Goal: Task Accomplishment & Management: Manage account settings

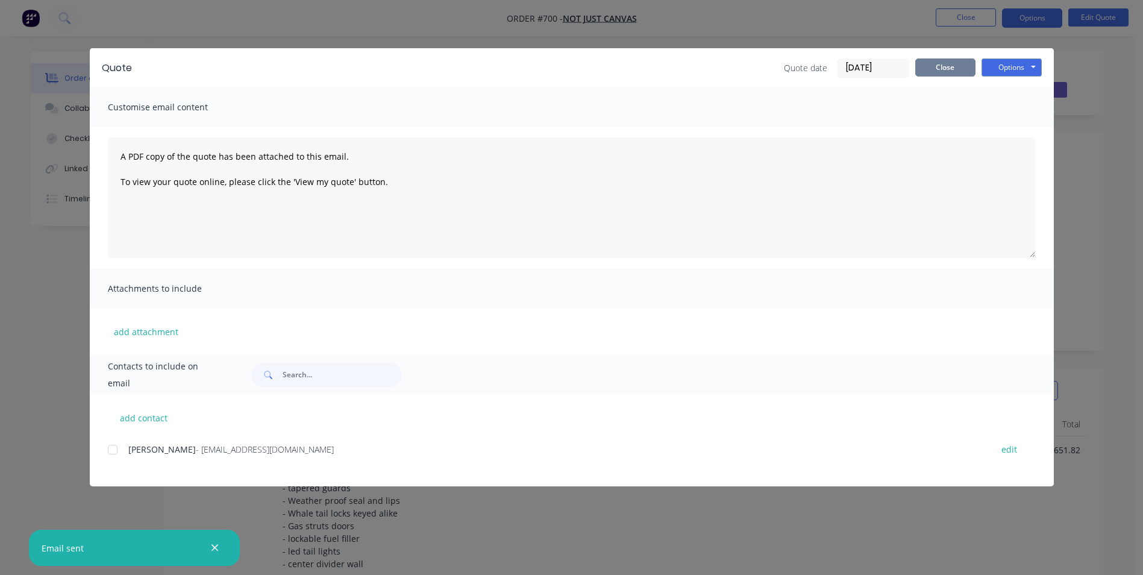
click at [958, 70] on button "Close" at bounding box center [945, 67] width 60 height 18
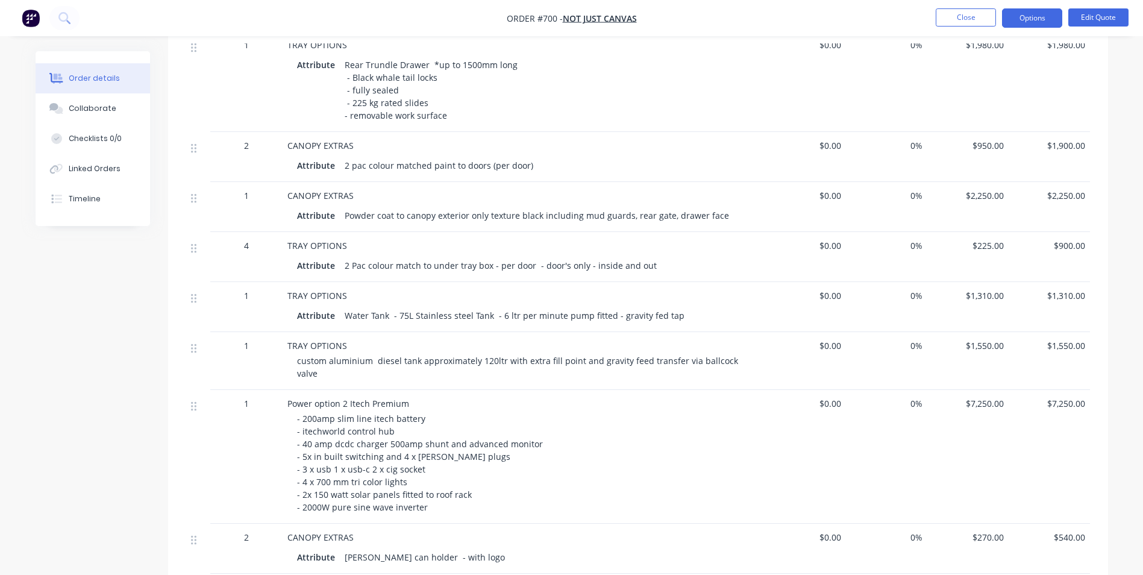
scroll to position [904, 0]
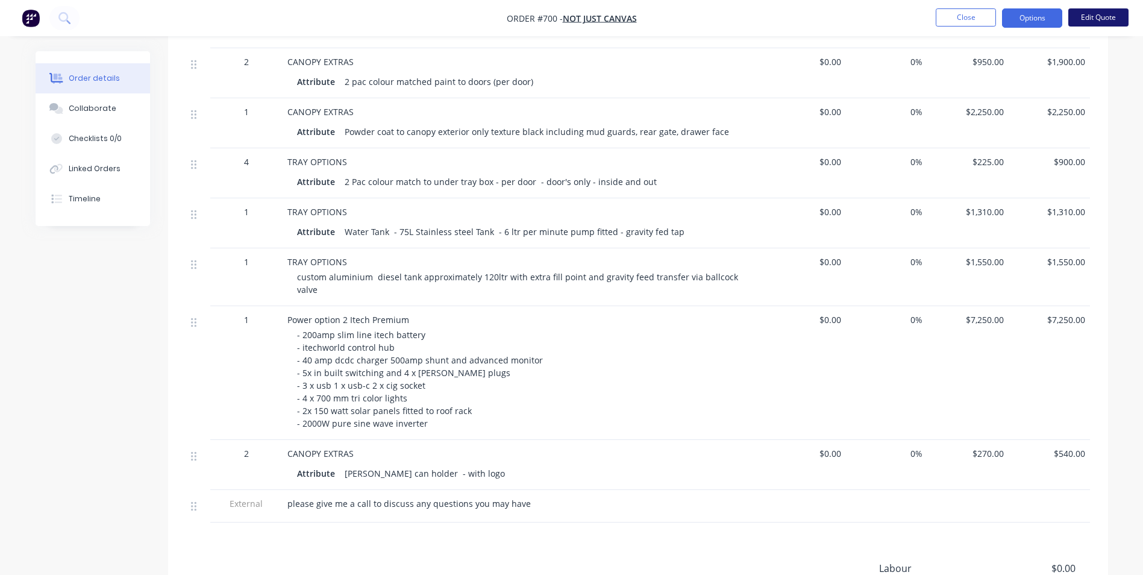
click at [1092, 10] on button "Edit Quote" at bounding box center [1098, 17] width 60 height 18
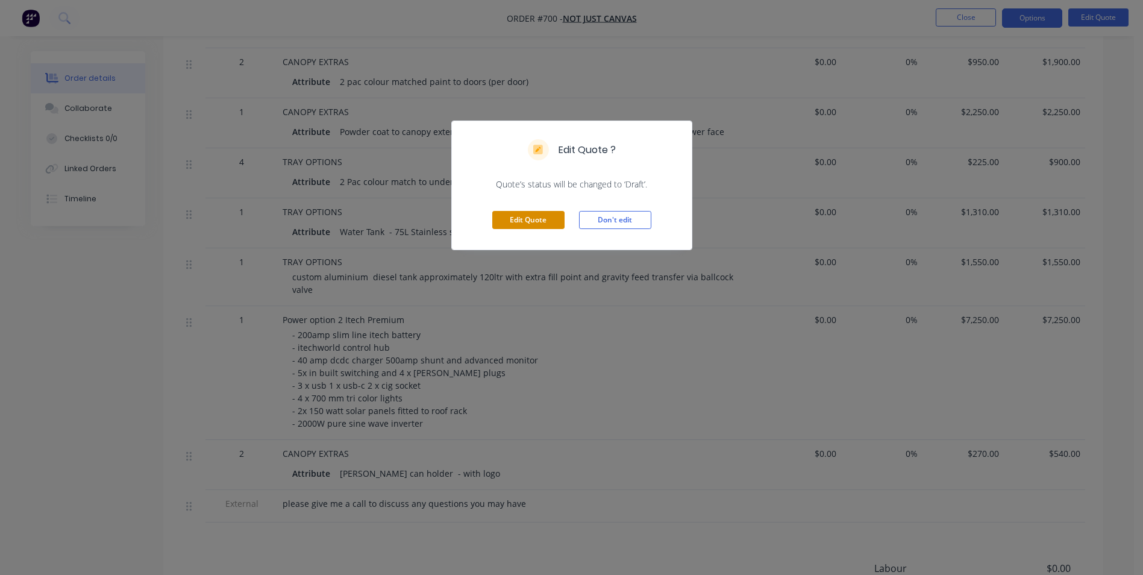
click at [509, 220] on button "Edit Quote" at bounding box center [528, 220] width 72 height 18
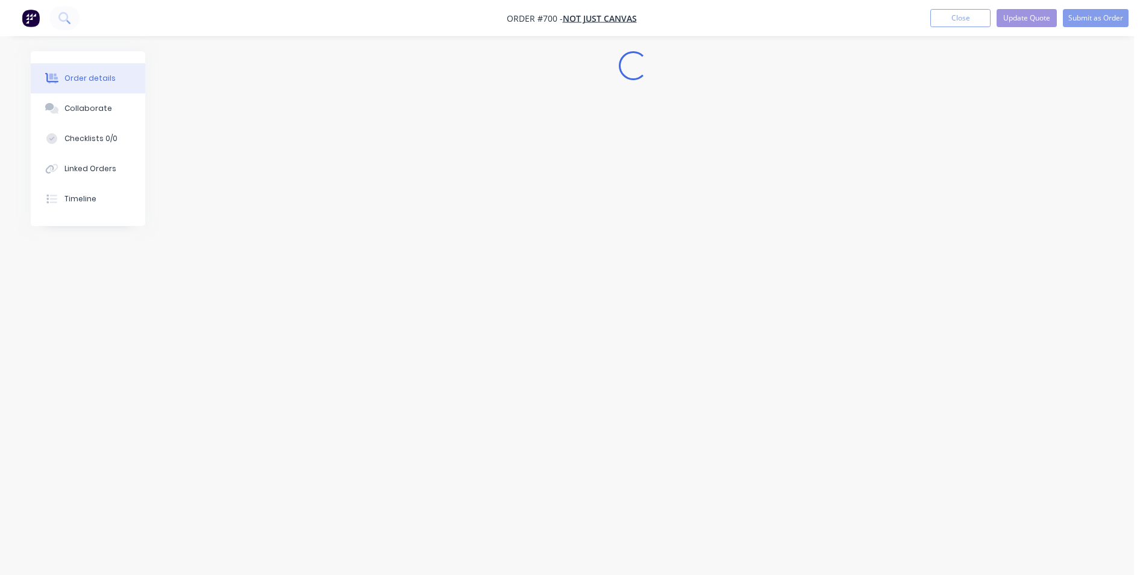
scroll to position [0, 0]
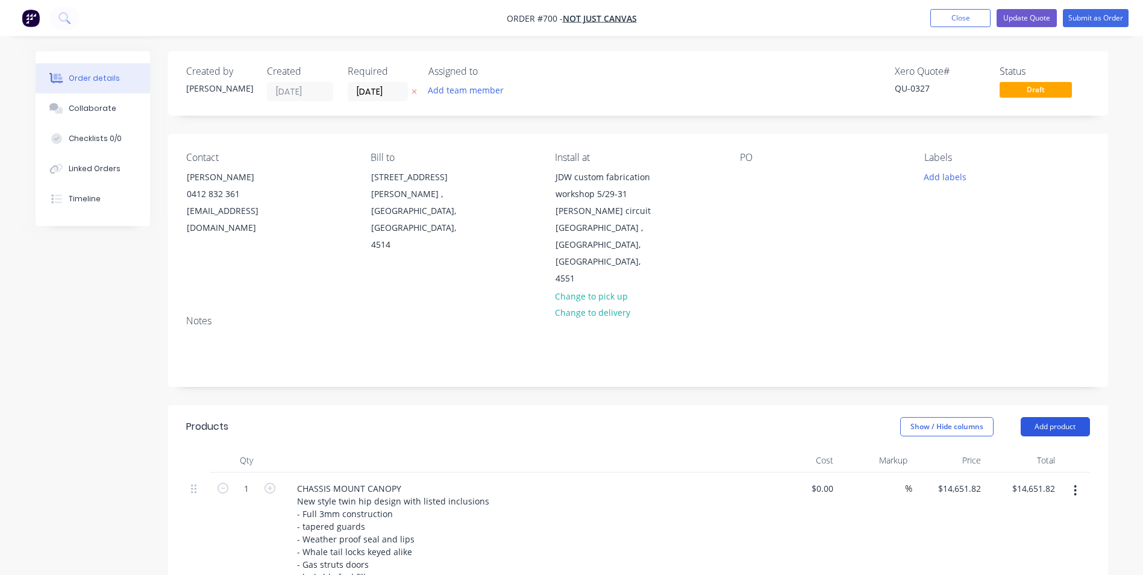
click at [1054, 417] on button "Add product" at bounding box center [1055, 426] width 69 height 19
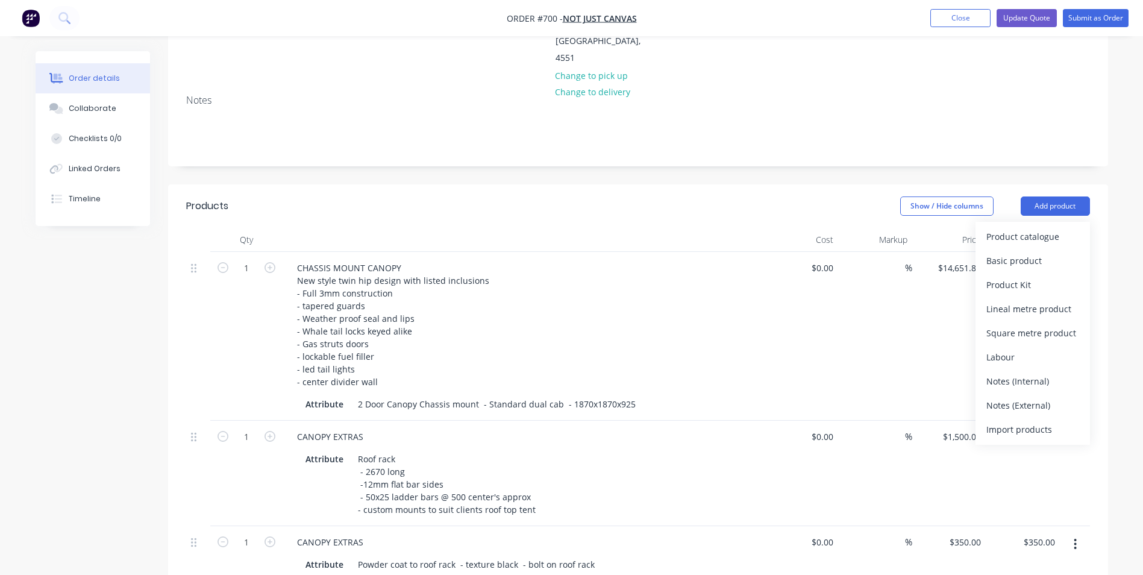
scroll to position [301, 0]
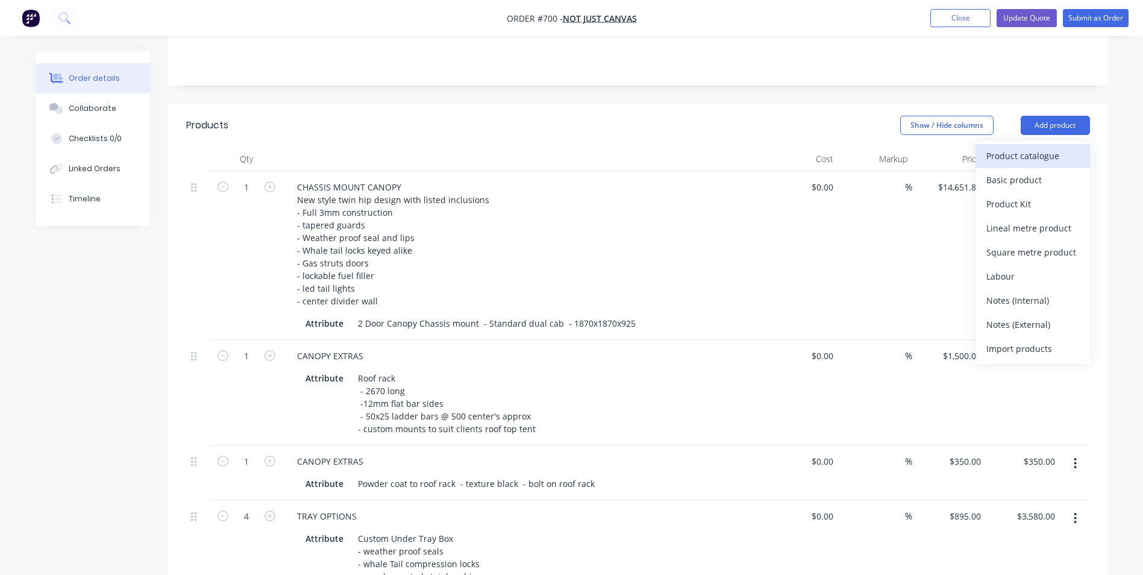
click at [1025, 147] on div "Product catalogue" at bounding box center [1032, 155] width 93 height 17
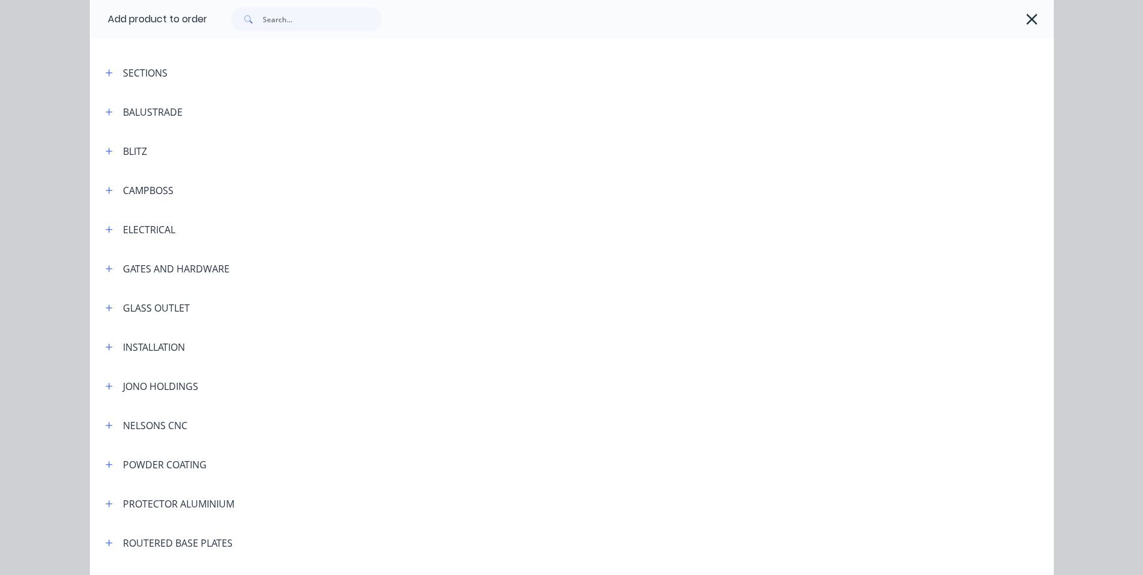
scroll to position [276, 0]
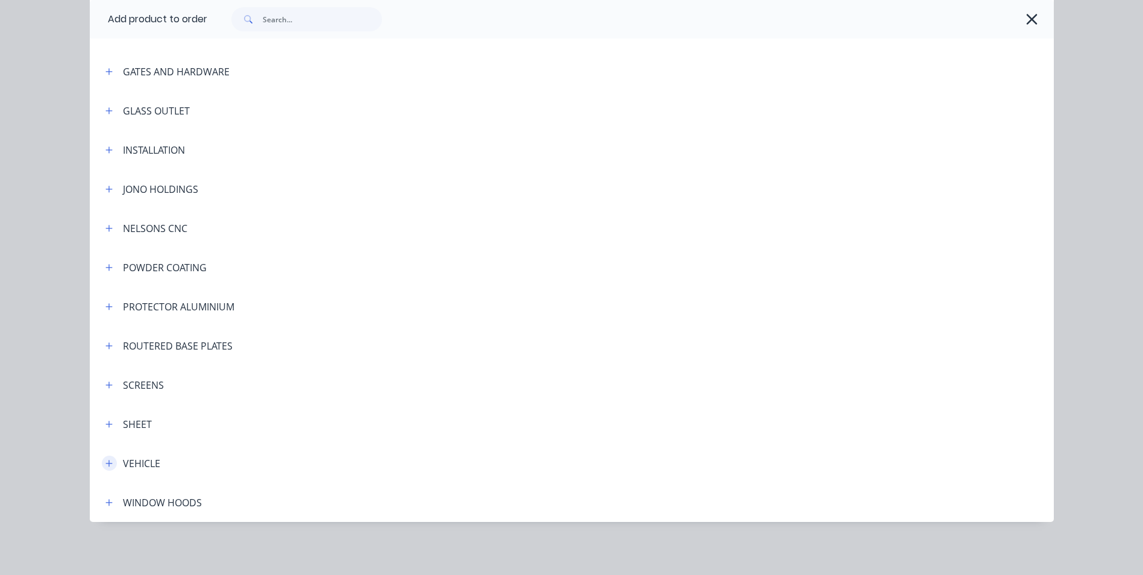
click at [109, 465] on button "button" at bounding box center [109, 463] width 15 height 15
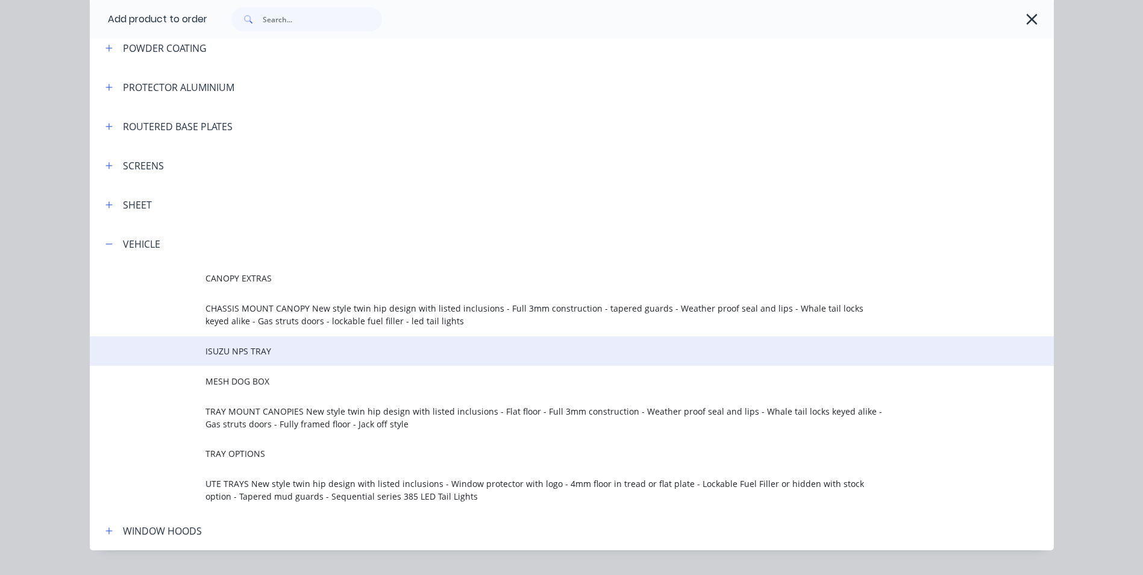
scroll to position [524, 0]
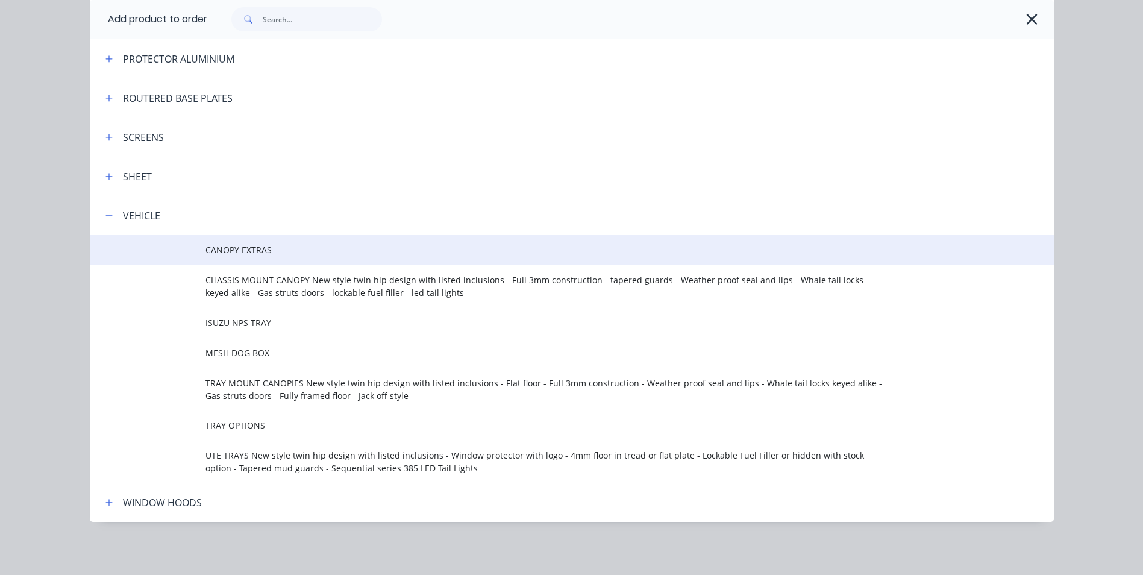
click at [237, 253] on span "CANOPY EXTRAS" at bounding box center [544, 249] width 678 height 13
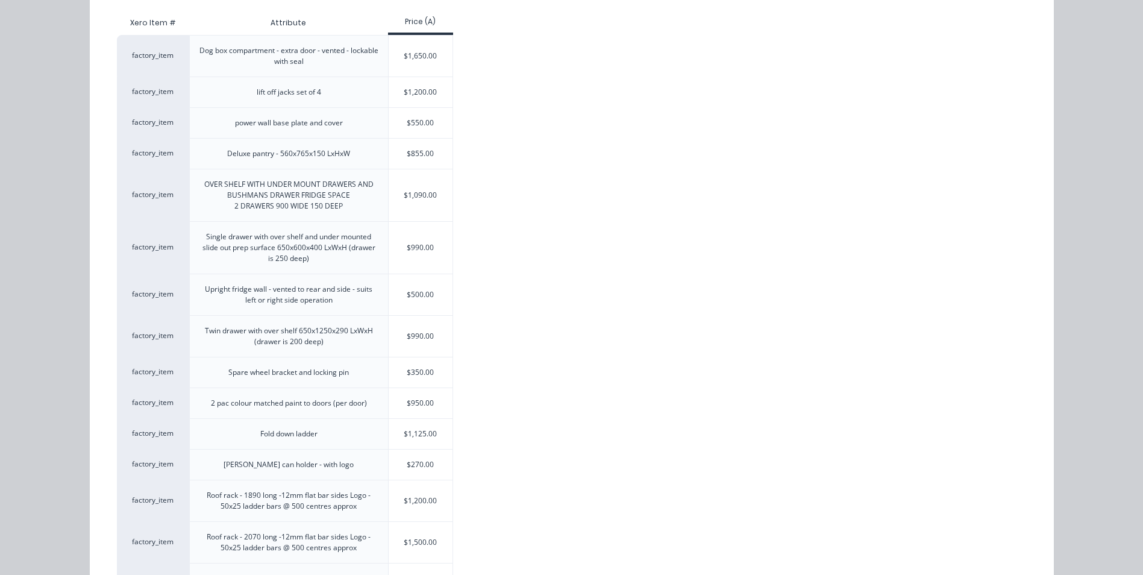
scroll to position [185, 0]
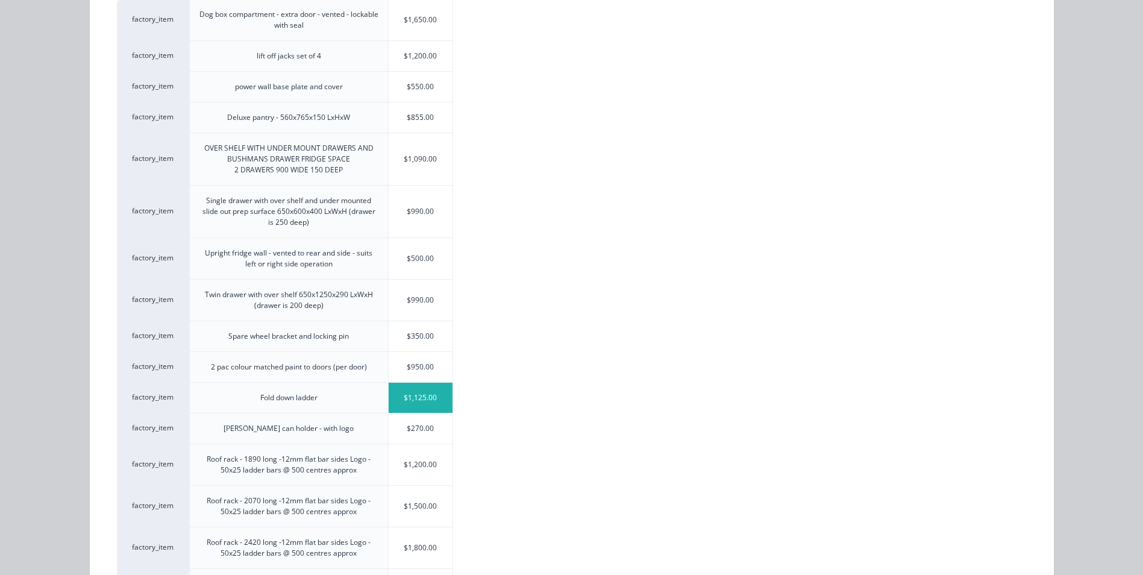
click at [407, 402] on div "$1,125.00" at bounding box center [421, 398] width 64 height 30
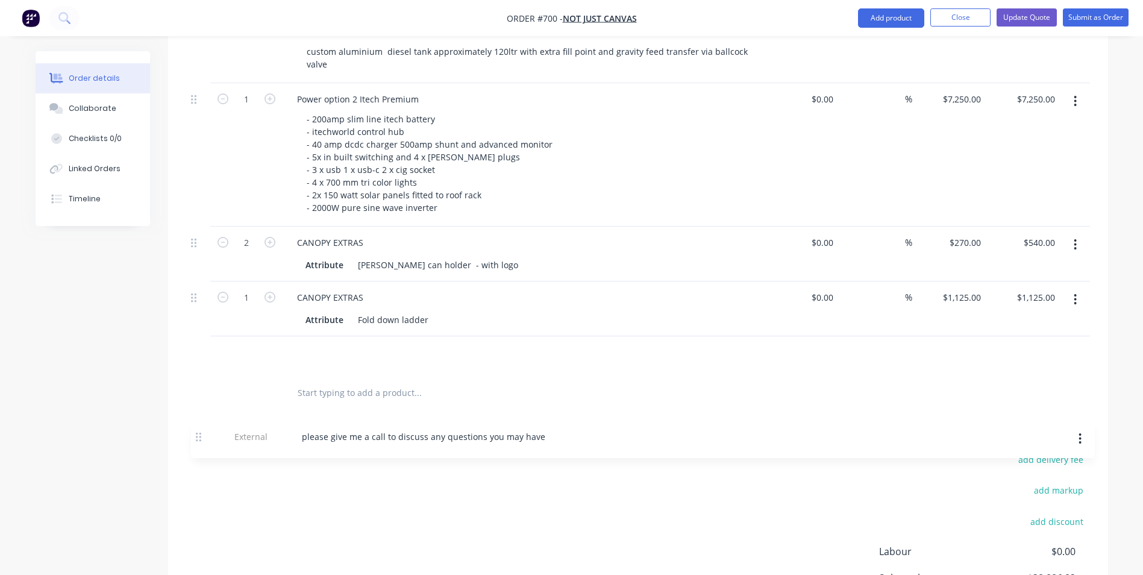
scroll to position [1233, 0]
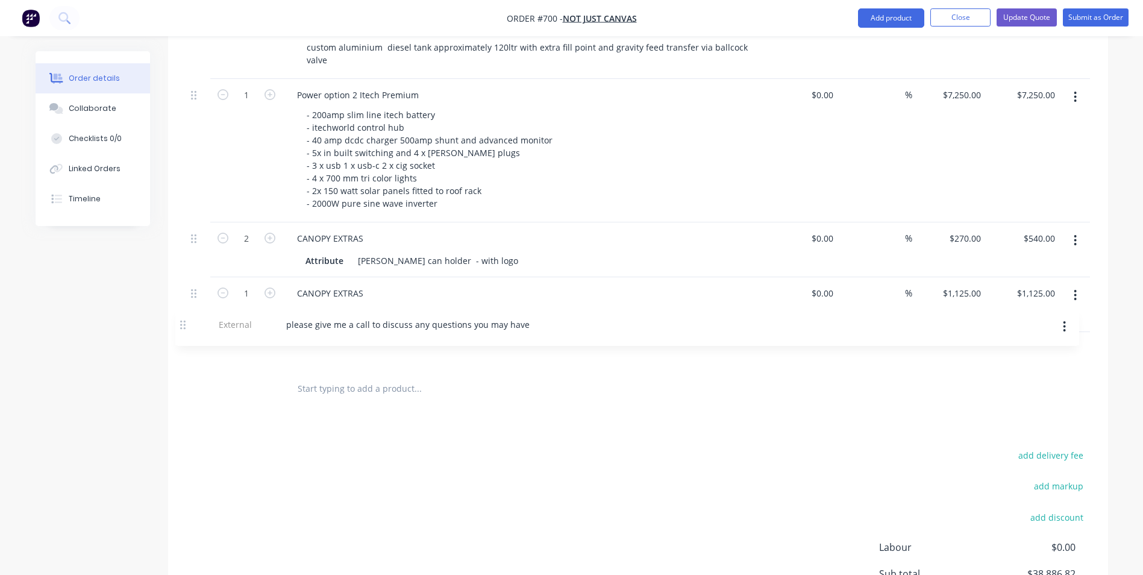
drag, startPoint x: 192, startPoint y: 411, endPoint x: 181, endPoint y: 327, distance: 85.0
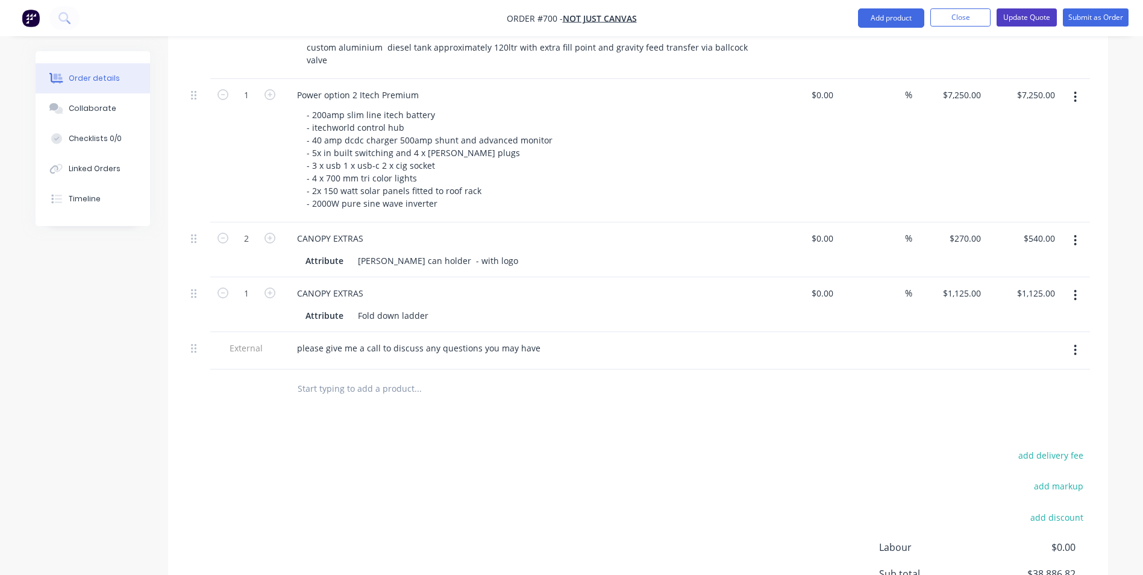
click at [1035, 19] on button "Update Quote" at bounding box center [1027, 17] width 60 height 18
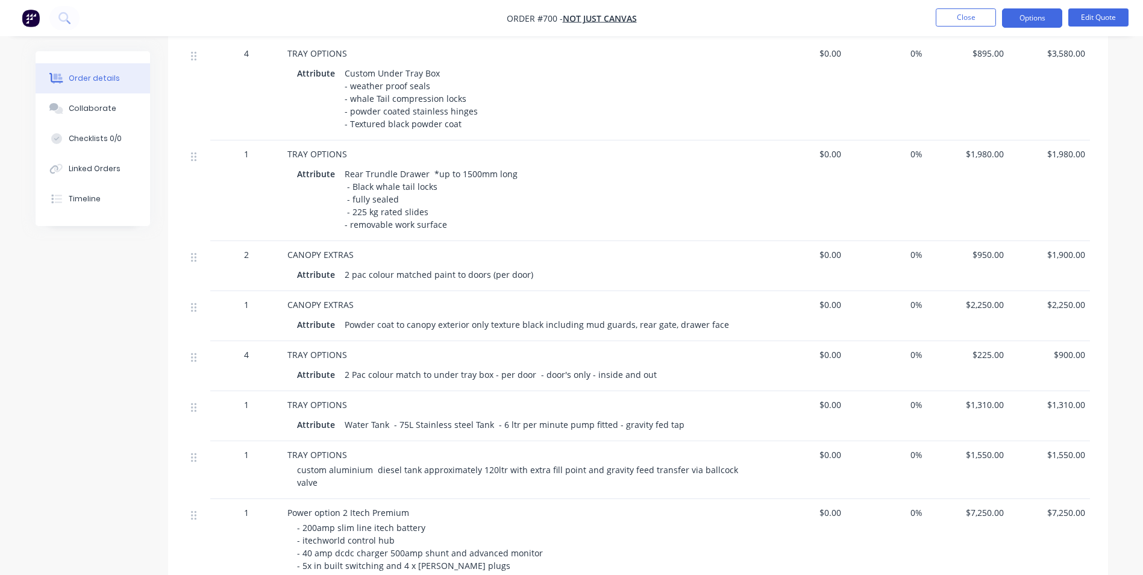
scroll to position [723, 0]
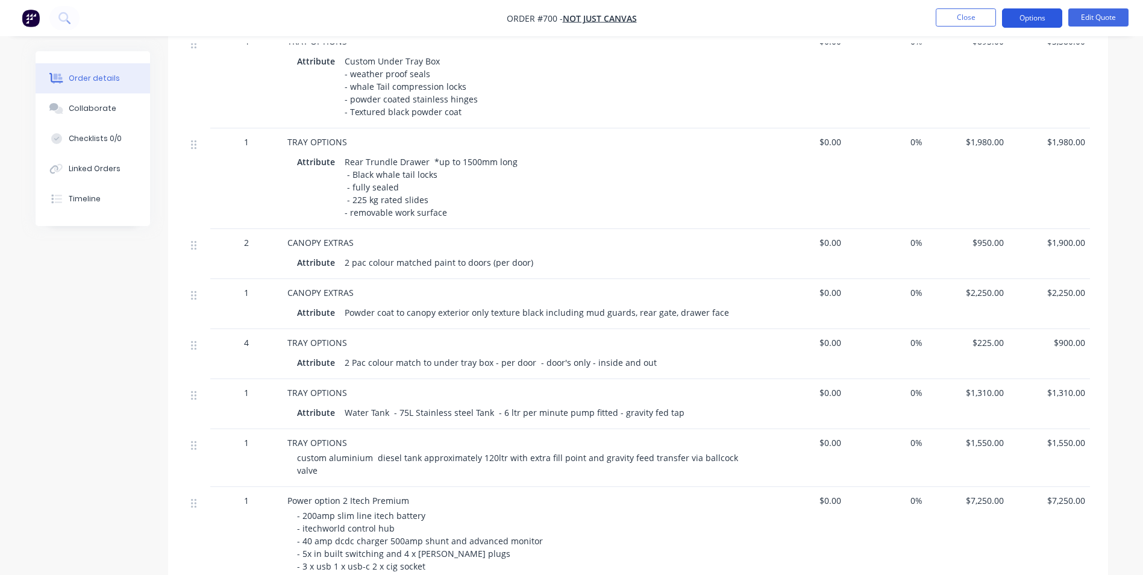
click at [1024, 17] on button "Options" at bounding box center [1032, 17] width 60 height 19
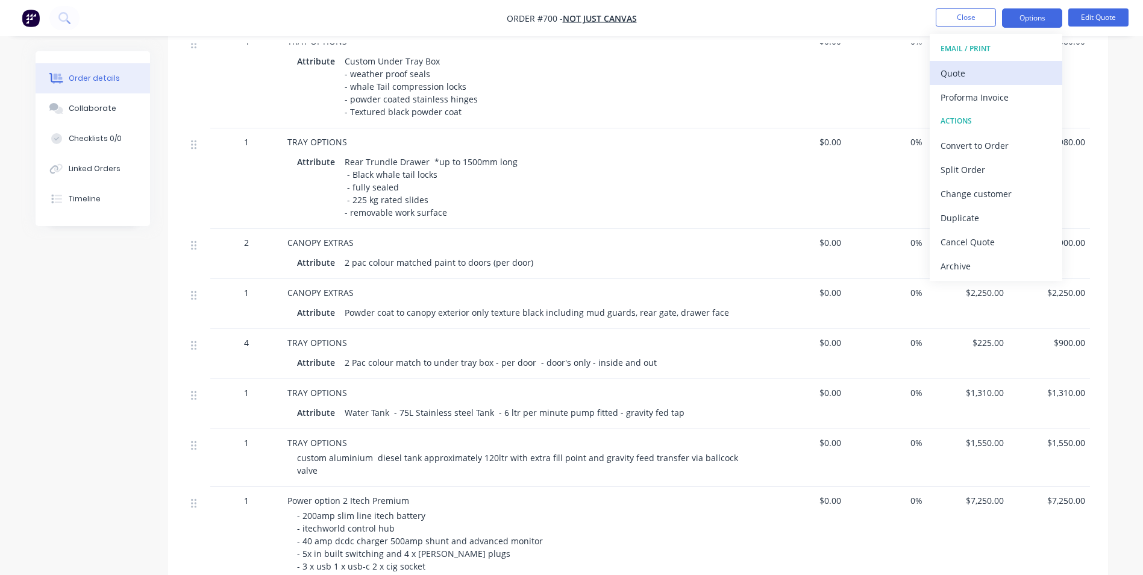
click at [974, 71] on div "Quote" at bounding box center [996, 72] width 111 height 17
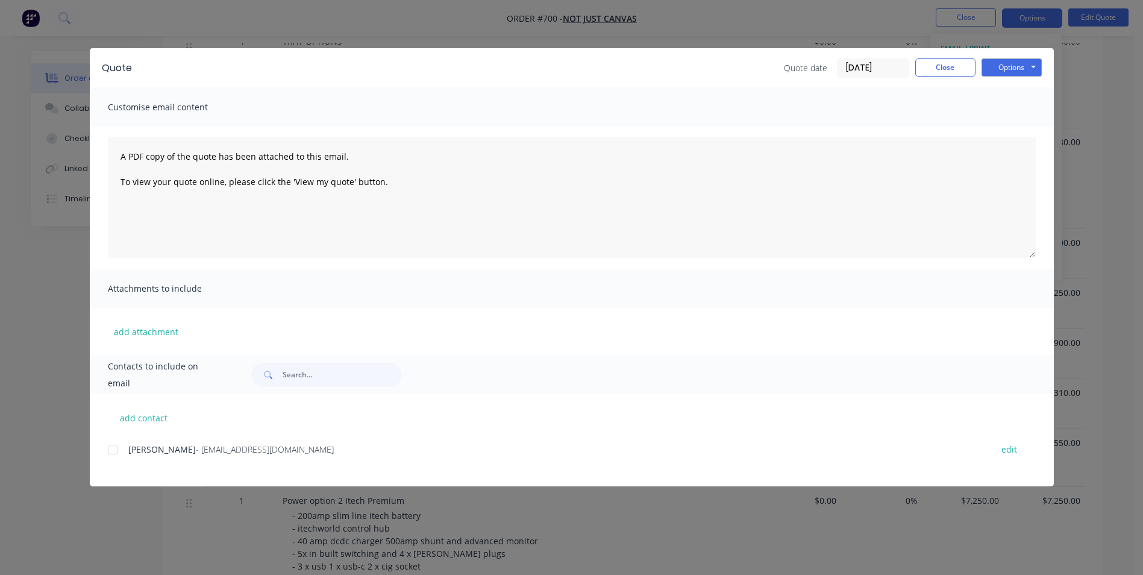
click at [111, 451] on div at bounding box center [113, 449] width 24 height 24
click at [989, 68] on button "Options" at bounding box center [1012, 67] width 60 height 18
click at [1006, 127] on button "Email" at bounding box center [1020, 129] width 77 height 20
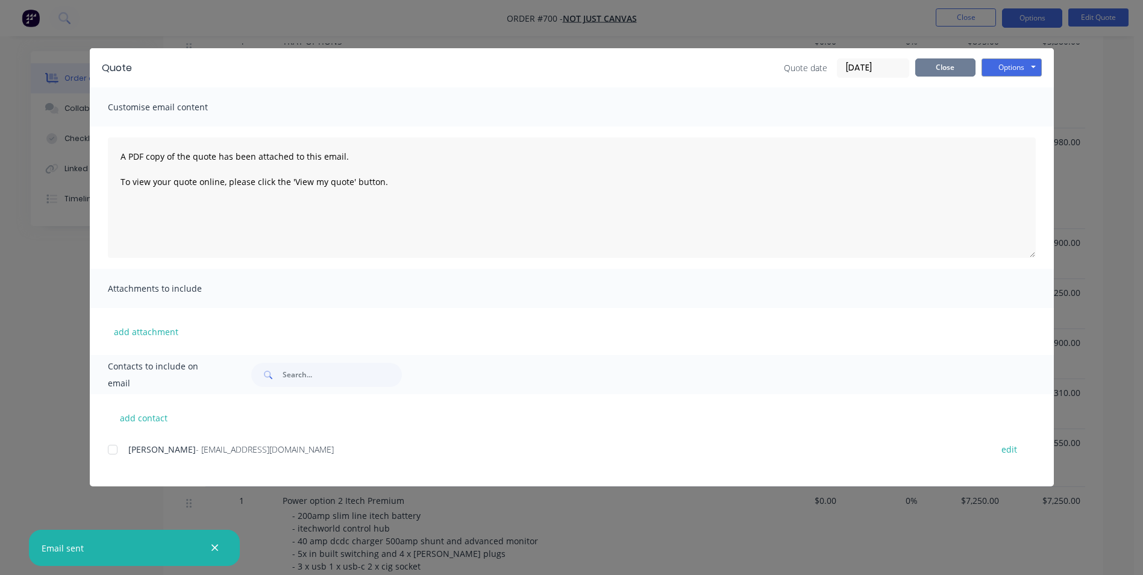
drag, startPoint x: 933, startPoint y: 69, endPoint x: 916, endPoint y: 75, distance: 18.7
click at [934, 69] on button "Close" at bounding box center [945, 67] width 60 height 18
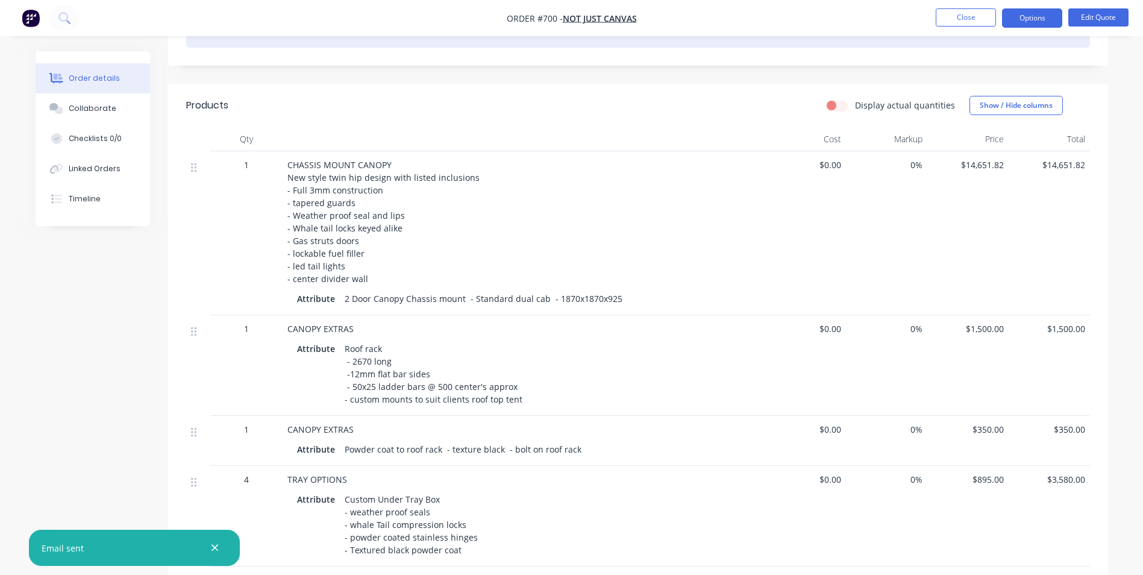
scroll to position [241, 0]
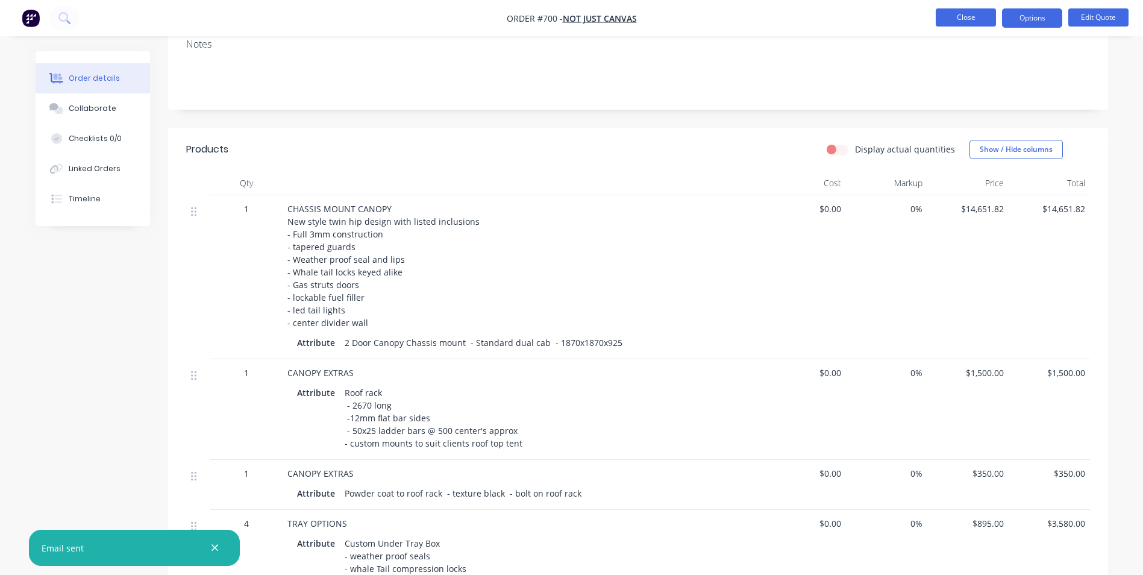
click at [947, 20] on button "Close" at bounding box center [966, 17] width 60 height 18
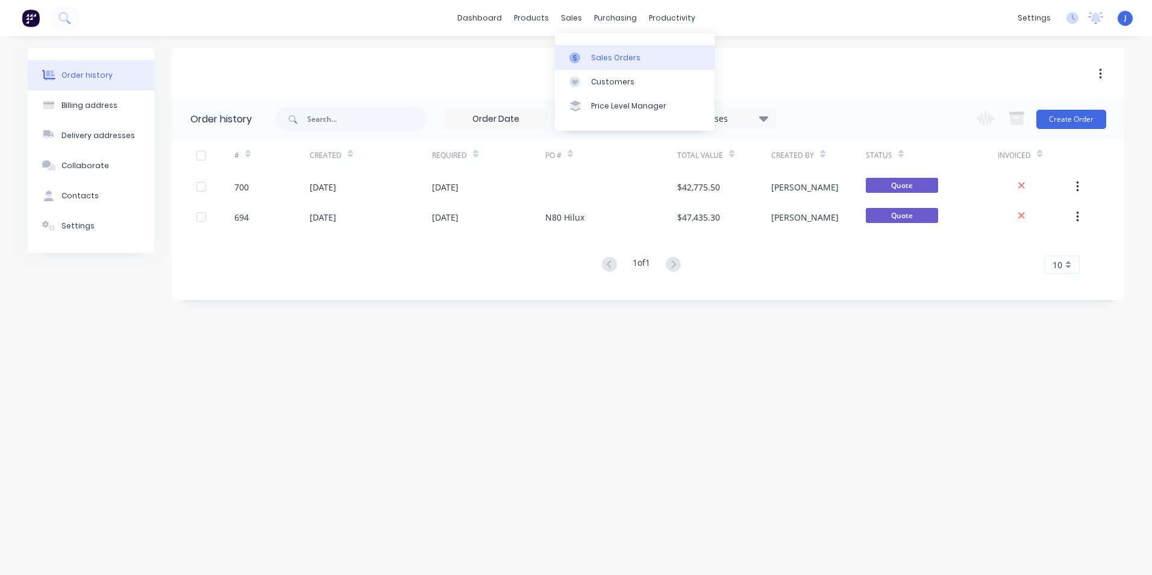
click at [615, 65] on link "Sales Orders" at bounding box center [635, 57] width 160 height 24
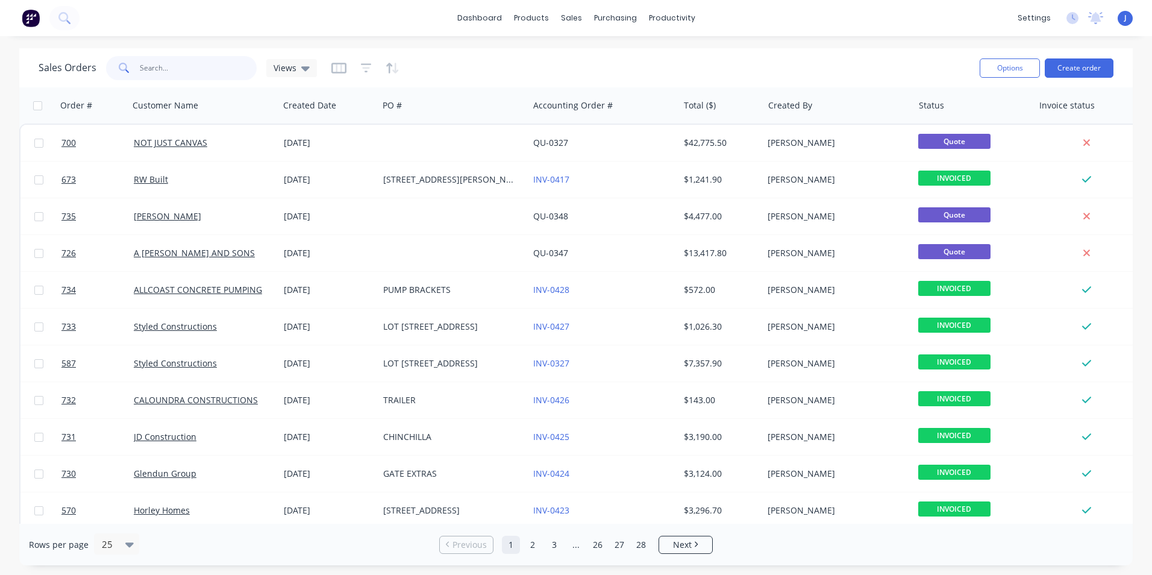
click at [166, 70] on input "text" at bounding box center [198, 68] width 117 height 24
type input "quail"
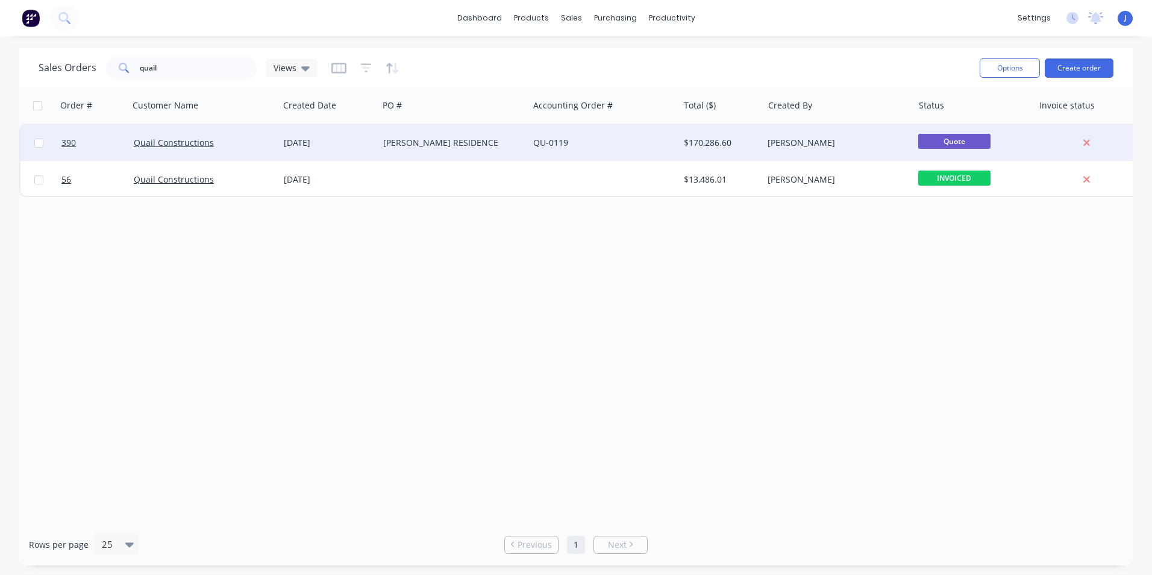
click at [428, 139] on div "KENNELLY RESIDENCE" at bounding box center [450, 143] width 134 height 12
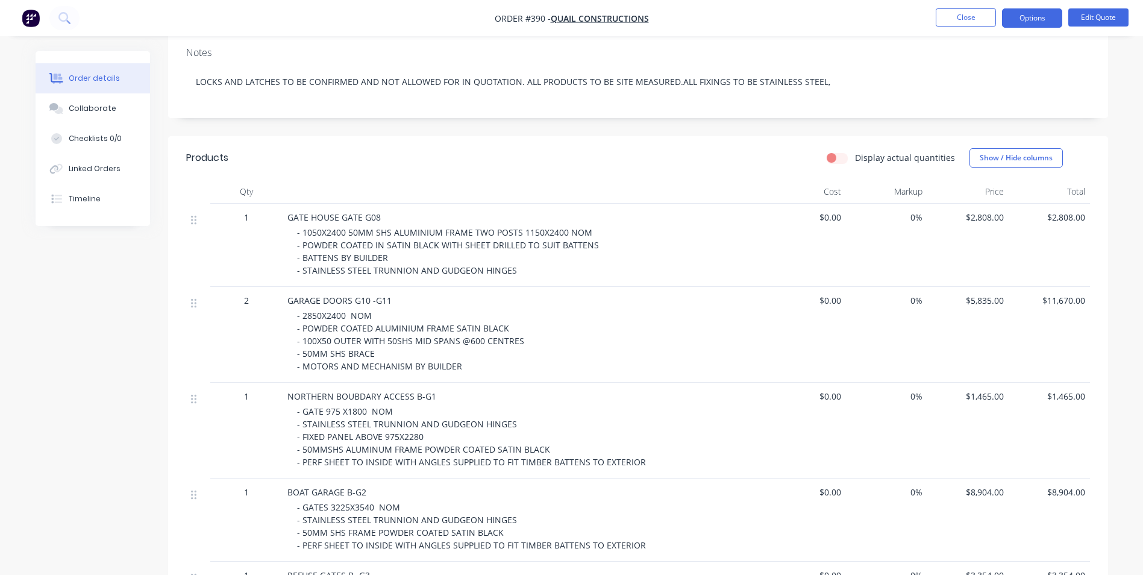
scroll to position [234, 0]
click at [855, 149] on label "Display actual quantities" at bounding box center [905, 155] width 100 height 13
click at [836, 149] on input "Display actual quantities" at bounding box center [832, 154] width 10 height 11
click at [855, 149] on label "Display actual quantities" at bounding box center [905, 155] width 100 height 13
click at [836, 149] on input "Display actual quantities" at bounding box center [832, 154] width 10 height 11
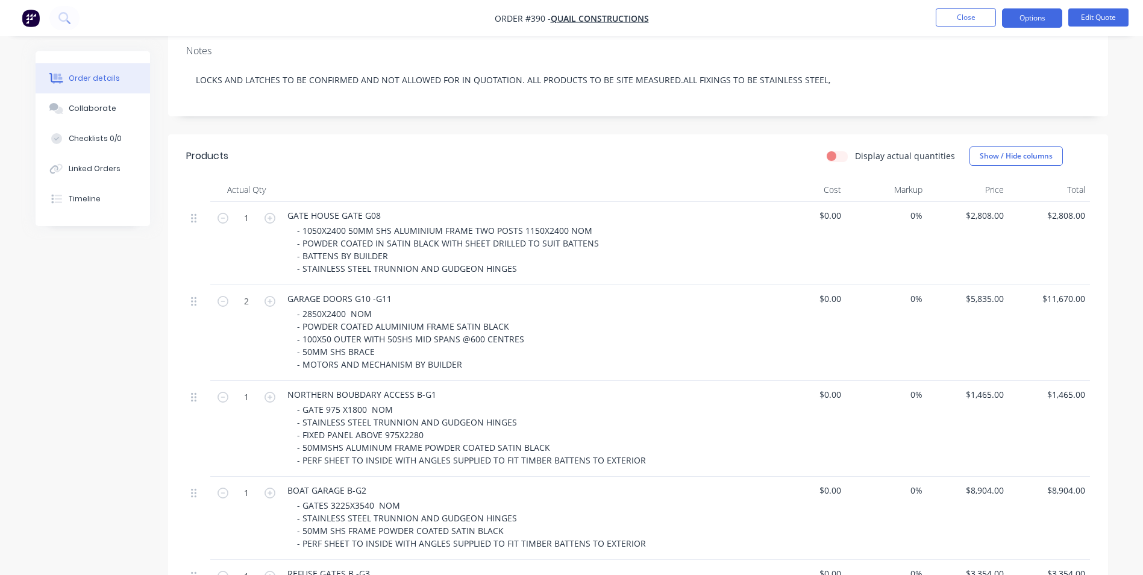
checkbox input "false"
click at [998, 146] on button "Show / Hide columns" at bounding box center [1015, 155] width 93 height 19
click at [987, 178] on span at bounding box center [989, 179] width 10 height 10
click at [974, 174] on input "Cost" at bounding box center [974, 174] width 0 height 0
click at [990, 194] on span at bounding box center [989, 195] width 10 height 10
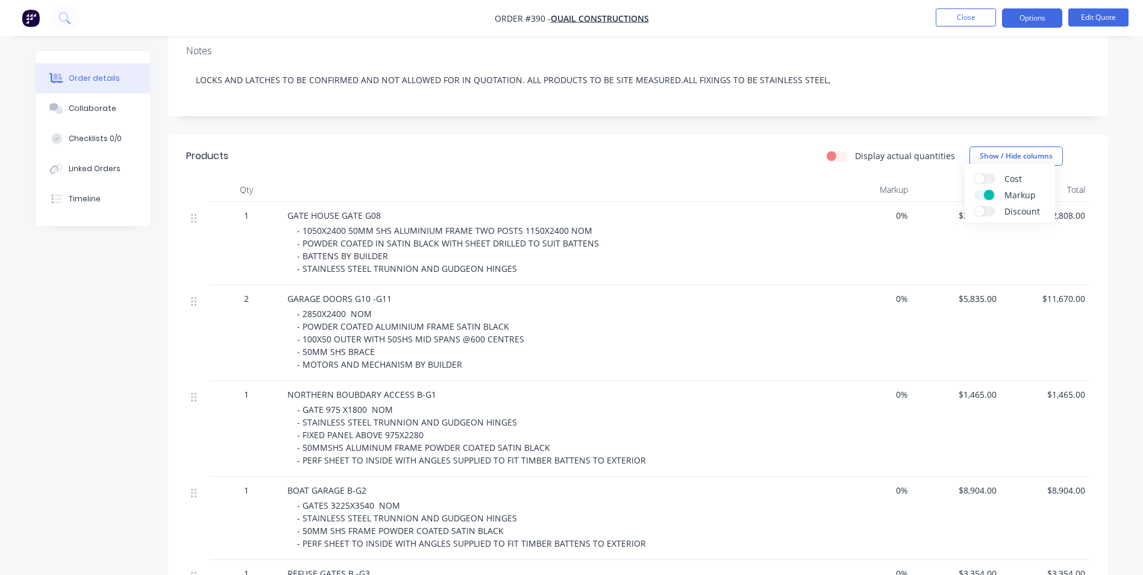
click at [974, 190] on input "Markup" at bounding box center [974, 190] width 0 height 0
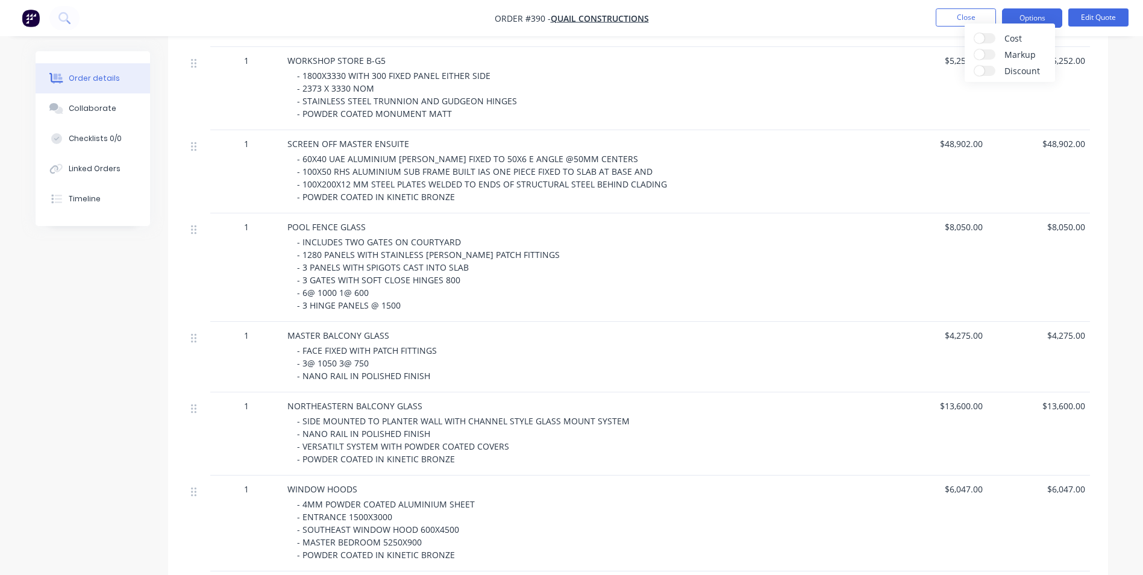
scroll to position [904, 0]
